Goal: Transaction & Acquisition: Subscribe to service/newsletter

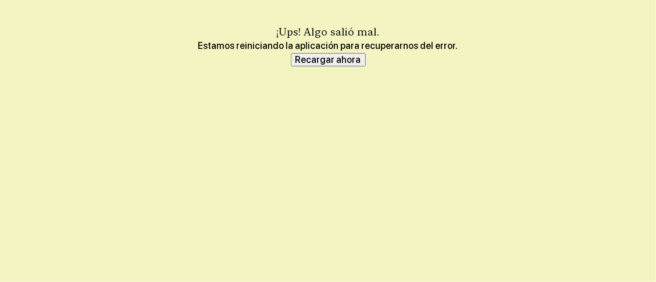
click at [343, 63] on font "Recargar ahora" at bounding box center [329, 59] width 66 height 11
click at [323, 58] on font "Recargar ahora" at bounding box center [329, 59] width 66 height 11
